Goal: Use online tool/utility: Utilize a website feature to perform a specific function

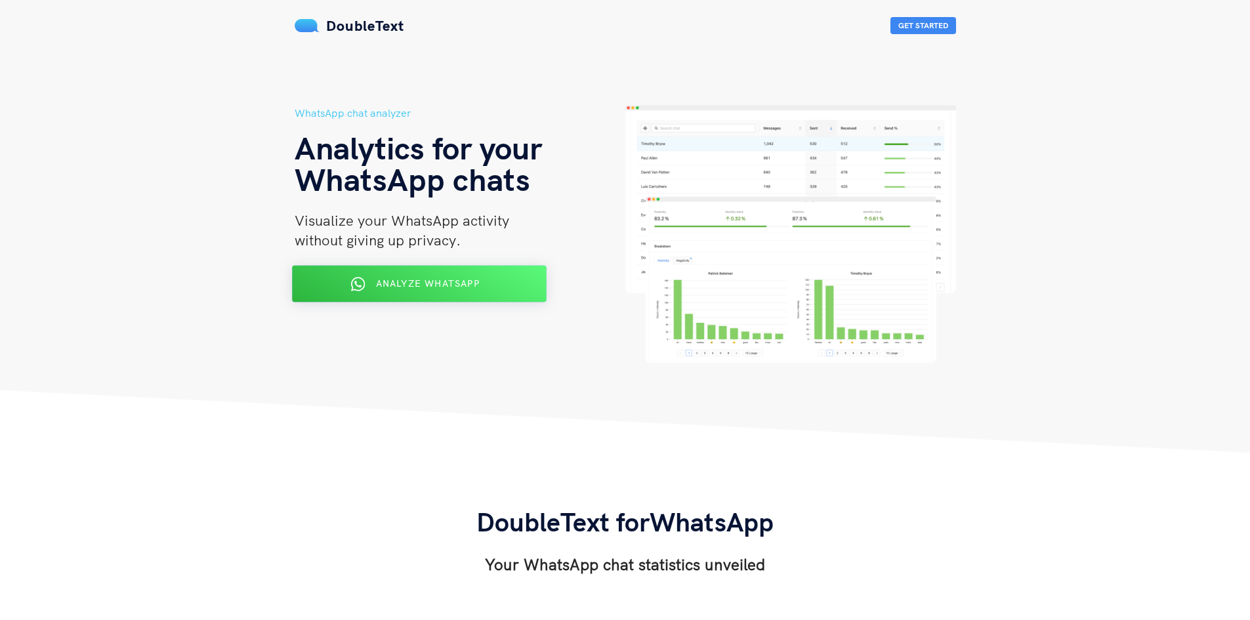
click at [352, 280] on icon at bounding box center [357, 284] width 14 height 14
